Goal: Task Accomplishment & Management: Use online tool/utility

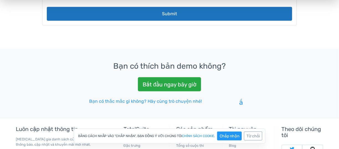
scroll to position [170, 0]
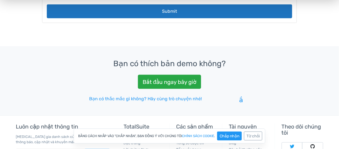
drag, startPoint x: 343, startPoint y: 41, endPoint x: 307, endPoint y: 94, distance: 63.2
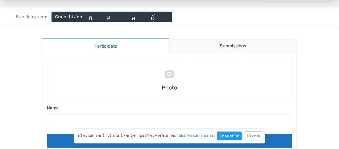
scroll to position [68, 0]
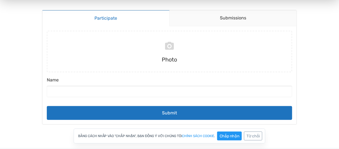
drag, startPoint x: 343, startPoint y: 50, endPoint x: 304, endPoint y: 68, distance: 42.8
click at [166, 47] on input "file" at bounding box center [170, 52] width 250 height 42
type input "C:\fakepath\azdraw-art.jpg"
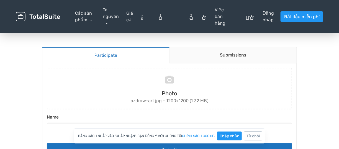
scroll to position [29, 0]
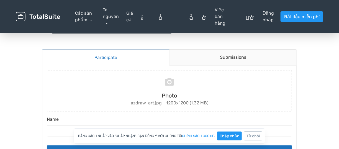
drag, startPoint x: 343, startPoint y: 58, endPoint x: 318, endPoint y: 5, distance: 58.5
click at [230, 57] on link "Submissions" at bounding box center [233, 58] width 127 height 16
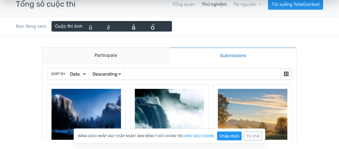
scroll to position [0, 0]
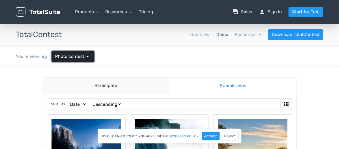
click at [67, 53] on span "Photo contest" at bounding box center [69, 56] width 29 height 7
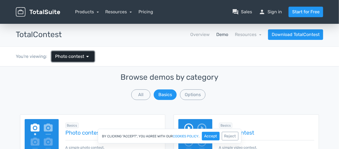
click at [72, 56] on span "Photo contest" at bounding box center [69, 56] width 29 height 7
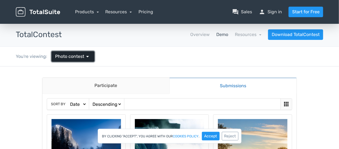
click at [72, 56] on span "Photo contest" at bounding box center [69, 56] width 29 height 7
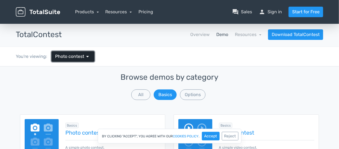
click at [72, 56] on span "Photo contest" at bounding box center [69, 56] width 29 height 7
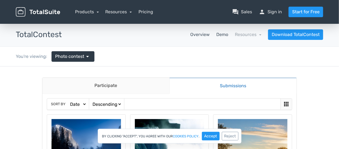
click at [203, 37] on link "Overview" at bounding box center [199, 34] width 19 height 7
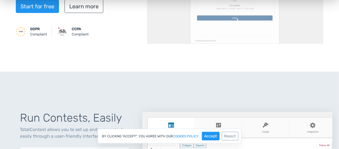
scroll to position [174, 0]
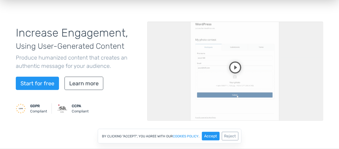
scroll to position [50, 0]
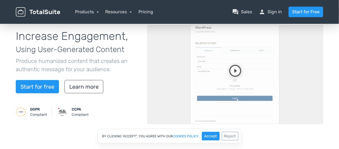
click at [237, 68] on video at bounding box center [235, 74] width 176 height 99
